Goal: Information Seeking & Learning: Learn about a topic

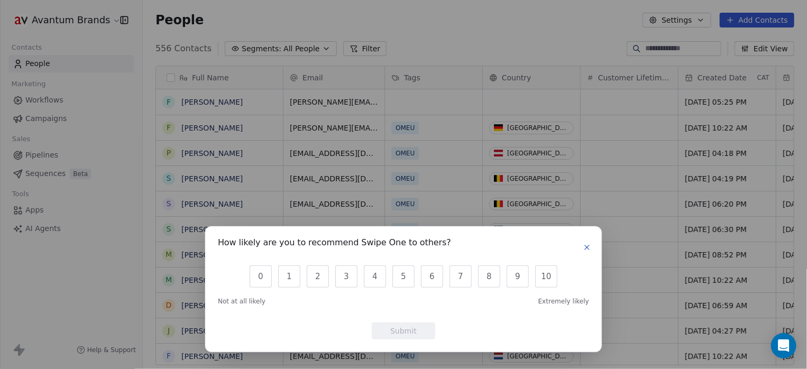
scroll to position [317, 656]
click at [591, 244] on icon "button" at bounding box center [587, 247] width 8 height 8
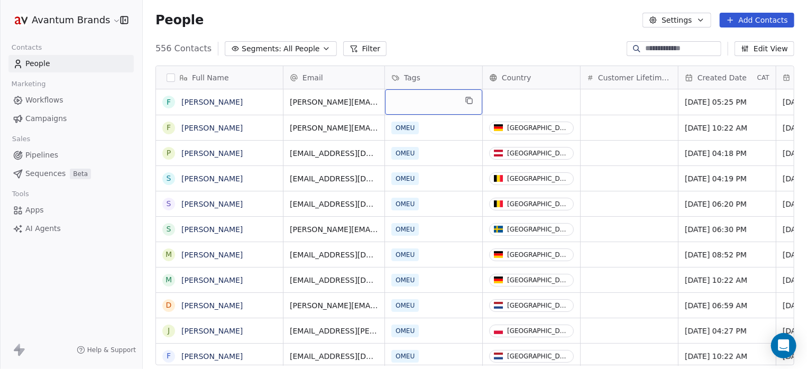
click at [413, 105] on div "grid" at bounding box center [433, 101] width 97 height 25
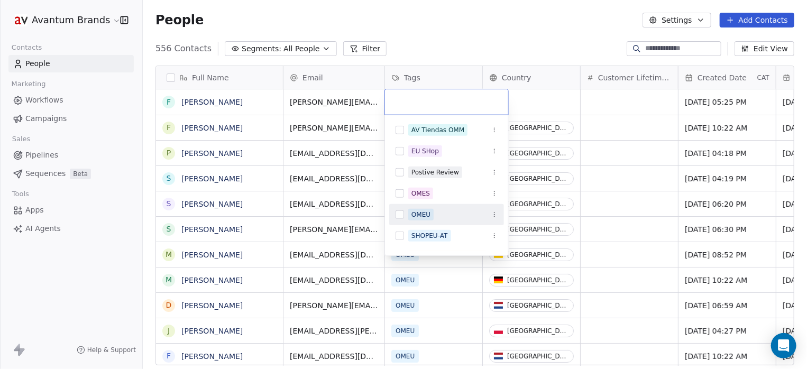
click at [403, 215] on button "Suggestions" at bounding box center [400, 214] width 8 height 8
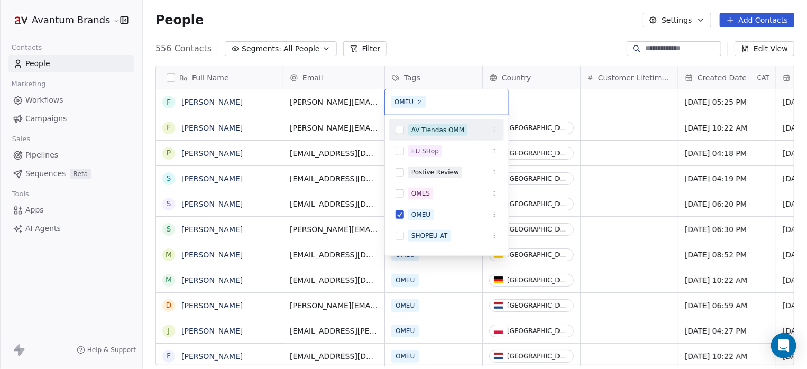
click at [532, 28] on html "Avantum Brands Contacts People Marketing Workflows Campaigns Sales Pipelines Se…" at bounding box center [403, 184] width 807 height 369
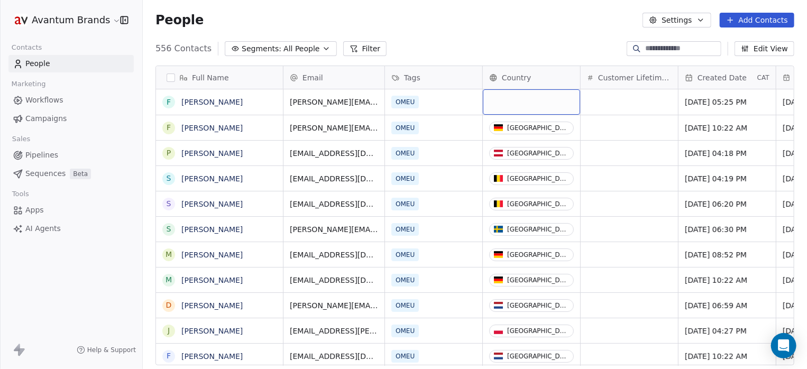
click at [518, 102] on div "grid" at bounding box center [531, 101] width 97 height 25
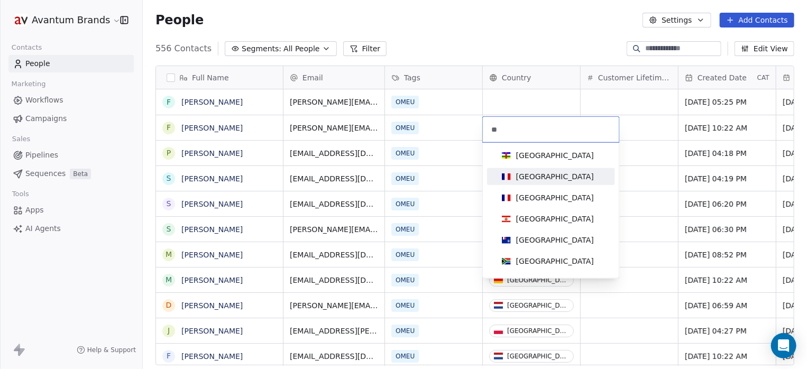
type input "**"
click at [535, 176] on div "France" at bounding box center [555, 176] width 78 height 11
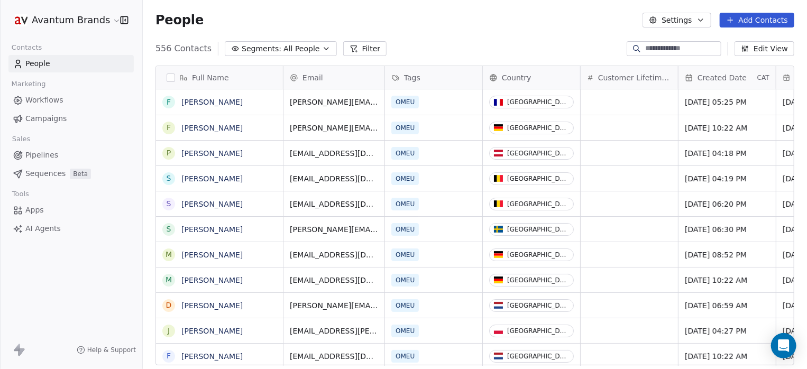
click at [480, 27] on div "People Settings Add Contacts" at bounding box center [475, 20] width 664 height 40
click at [645, 51] on input at bounding box center [682, 48] width 74 height 11
paste input "**********"
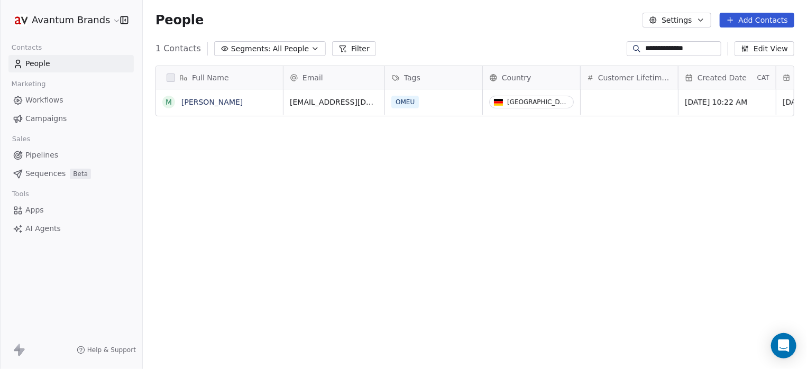
drag, startPoint x: 701, startPoint y: 50, endPoint x: 283, endPoint y: 61, distance: 417.9
click at [283, 61] on section "**********" at bounding box center [475, 184] width 664 height 369
paste input "********"
type input "**********"
click at [204, 102] on link "Dorine Navis" at bounding box center [211, 102] width 61 height 8
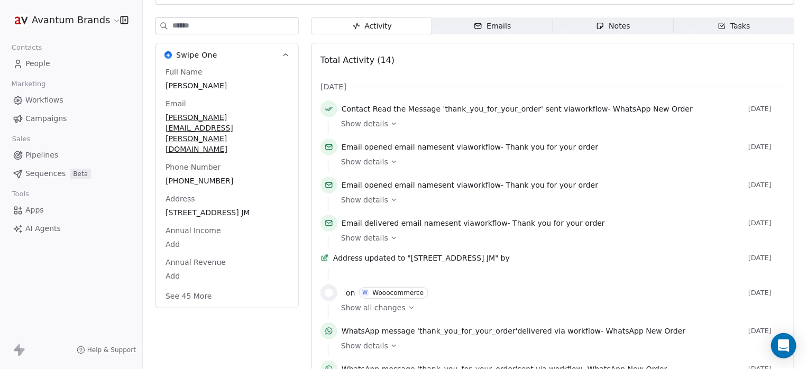
scroll to position [141, 0]
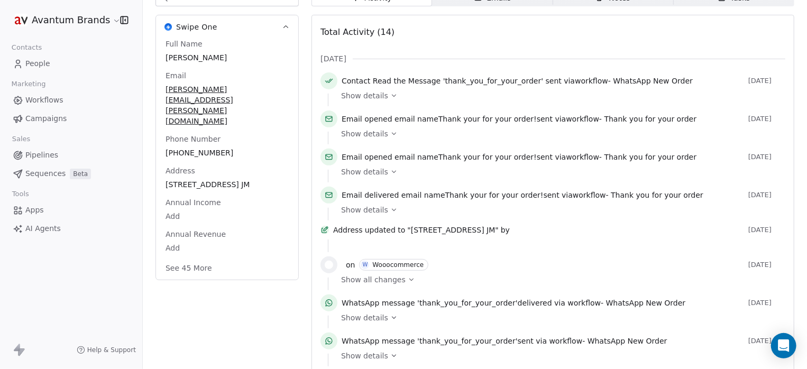
click at [204, 259] on button "See 45 More" at bounding box center [188, 268] width 59 height 19
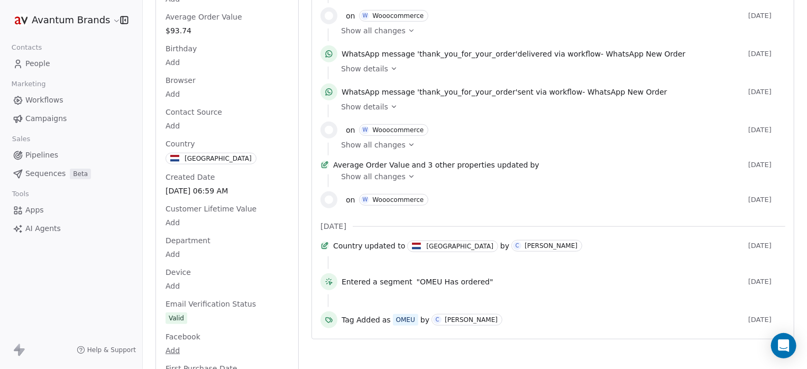
scroll to position [0, 0]
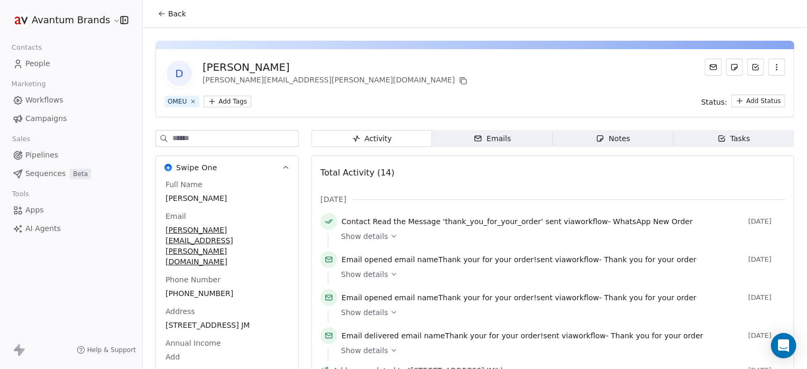
click at [500, 141] on div "Emails" at bounding box center [492, 138] width 37 height 11
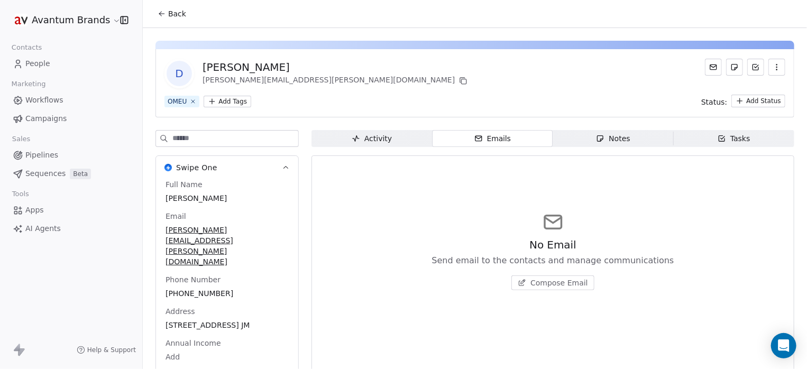
click at [601, 134] on div "Notes" at bounding box center [613, 138] width 34 height 11
click at [718, 137] on icon "button" at bounding box center [722, 138] width 8 height 8
click at [737, 98] on html "Avantum Brands Contacts People Marketing Workflows Campaigns Sales Pipelines Se…" at bounding box center [403, 184] width 807 height 369
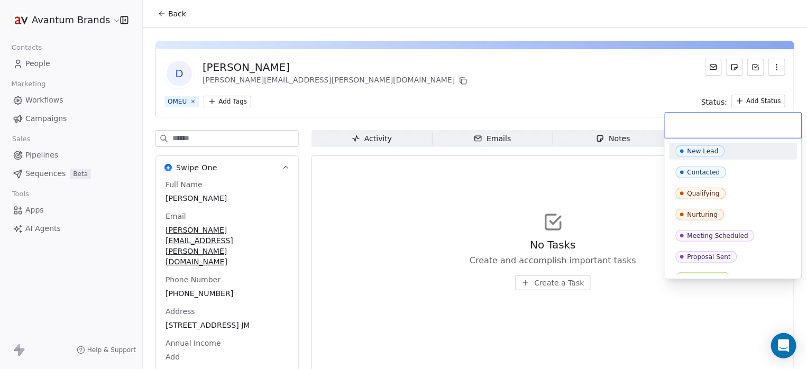
click at [615, 86] on html "Avantum Brands Contacts People Marketing Workflows Campaigns Sales Pipelines Se…" at bounding box center [403, 184] width 807 height 369
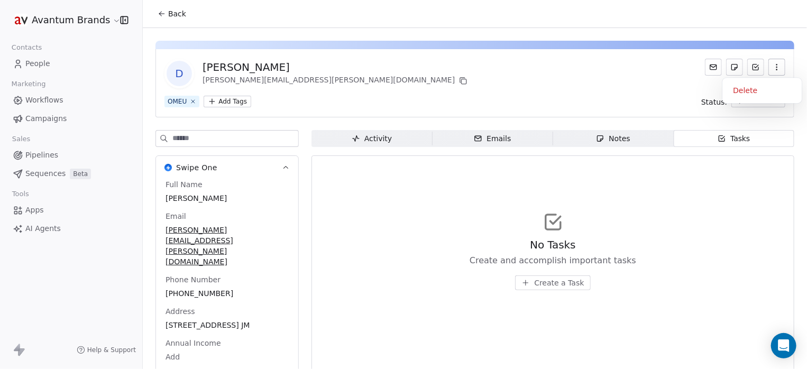
click at [773, 68] on icon "button" at bounding box center [777, 67] width 8 height 8
click at [570, 65] on div "D Dorine Navis dorine.navis@gmail.com" at bounding box center [474, 74] width 621 height 30
click at [368, 140] on div "Activity" at bounding box center [372, 138] width 40 height 11
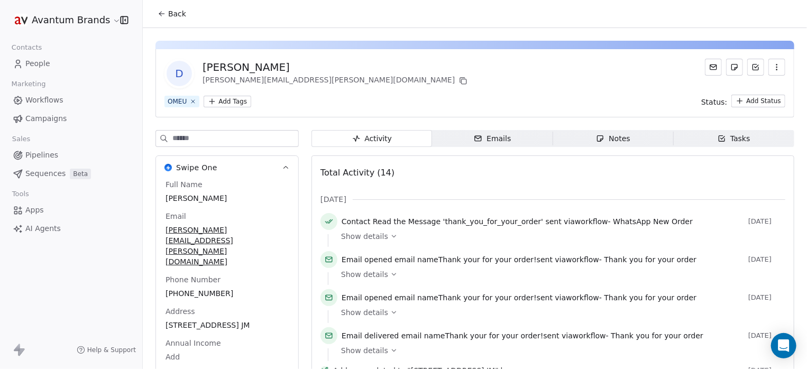
scroll to position [70, 0]
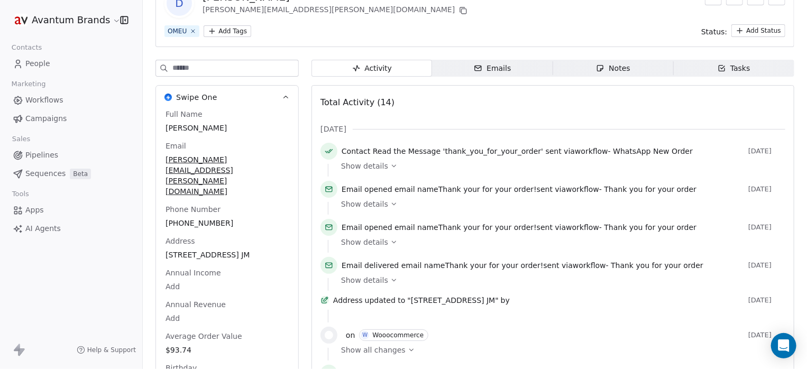
click at [391, 242] on icon at bounding box center [393, 241] width 7 height 7
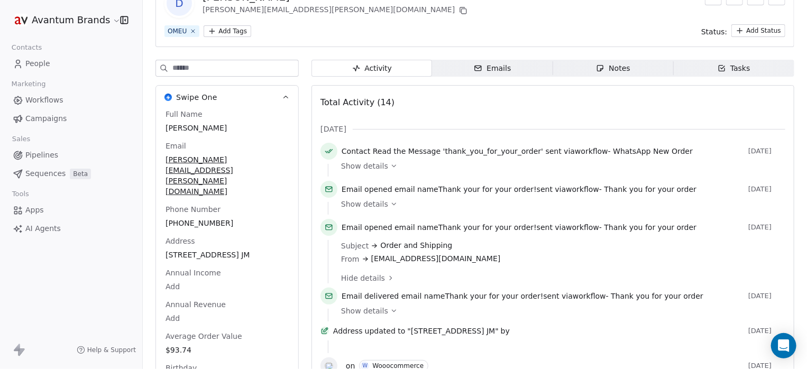
click at [392, 311] on icon at bounding box center [393, 310] width 7 height 7
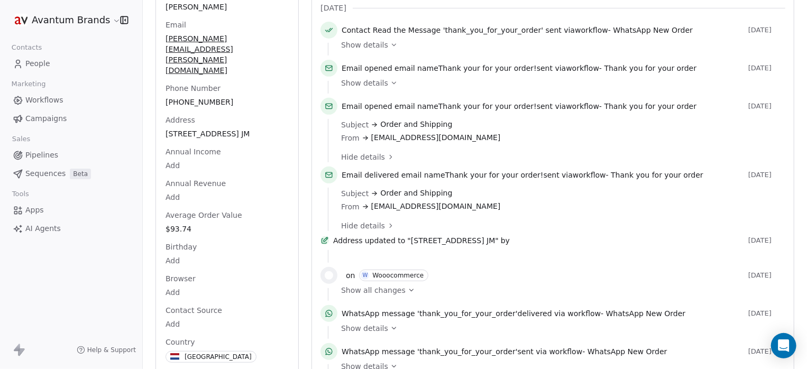
scroll to position [212, 0]
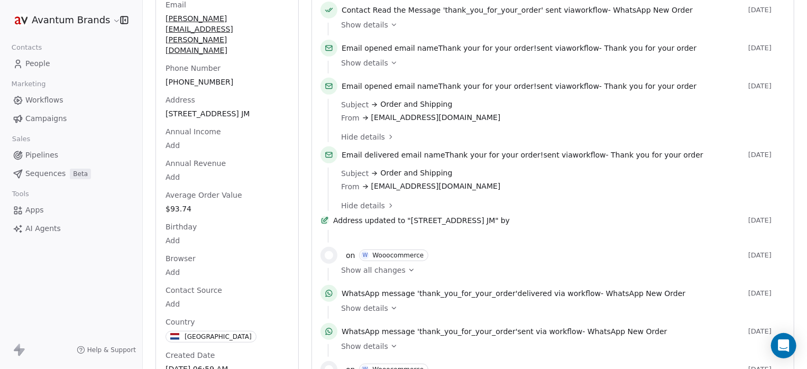
click at [407, 275] on div "Show all changes" at bounding box center [559, 270] width 437 height 11
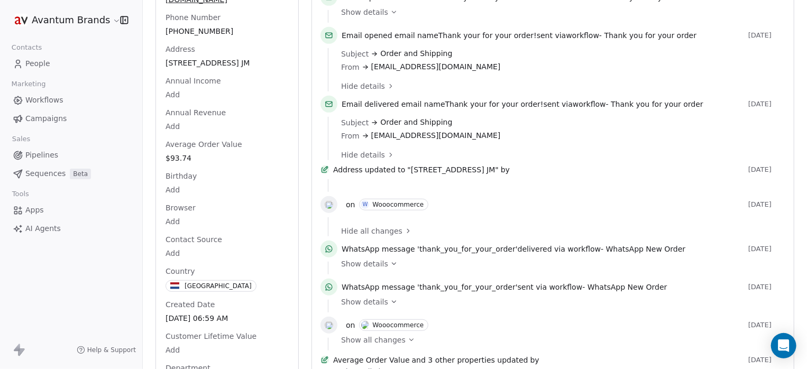
scroll to position [282, 0]
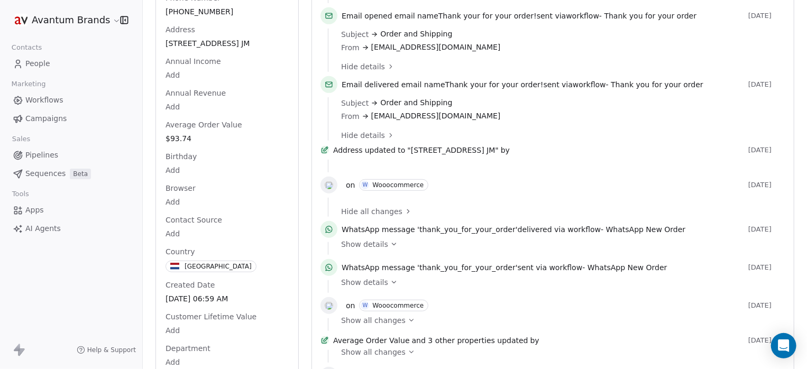
click at [391, 286] on icon at bounding box center [393, 282] width 7 height 7
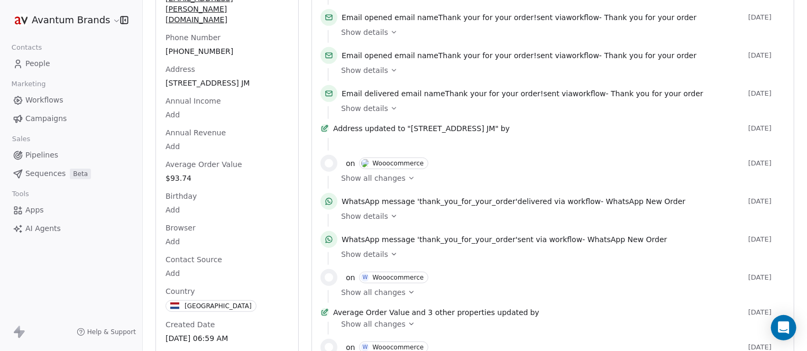
scroll to position [47, 0]
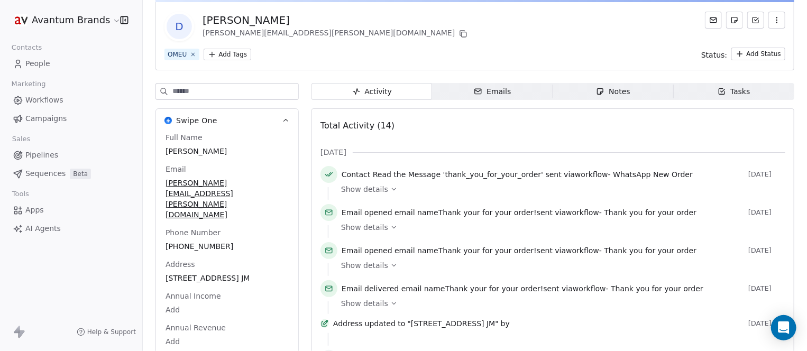
click at [493, 90] on div "Emails" at bounding box center [492, 91] width 37 height 11
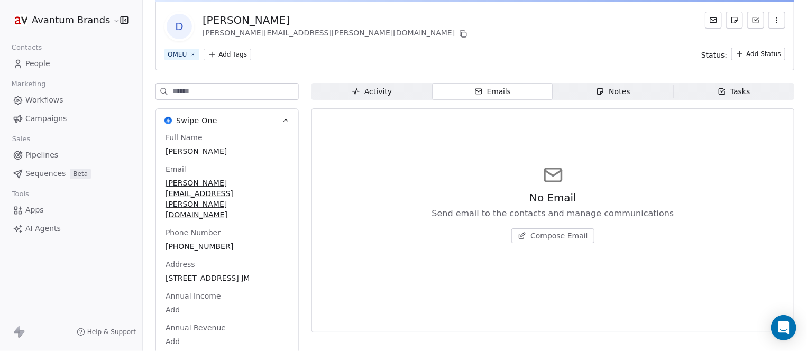
click at [401, 90] on span "Activity Activity" at bounding box center [371, 91] width 121 height 17
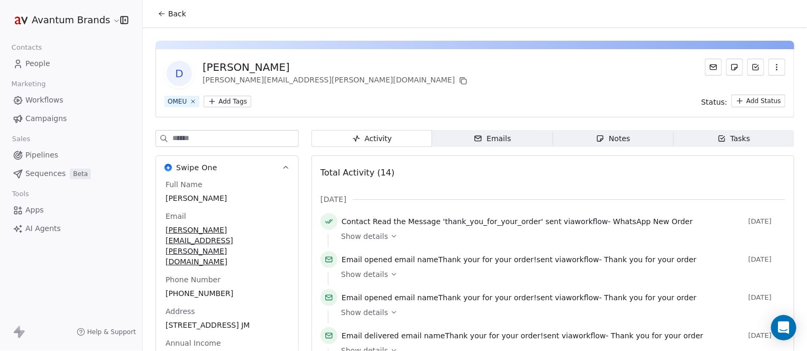
click at [385, 242] on div "Show details" at bounding box center [559, 240] width 437 height 13
click at [383, 236] on span "Show details" at bounding box center [364, 236] width 47 height 11
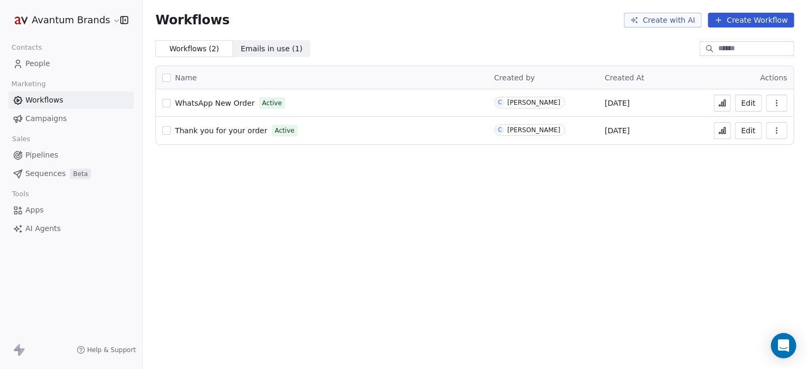
click at [725, 130] on icon at bounding box center [722, 130] width 8 height 8
